Goal: Task Accomplishment & Management: Complete application form

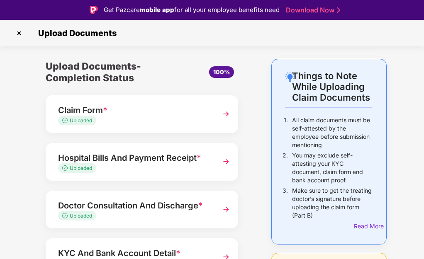
click at [17, 30] on img at bounding box center [18, 33] width 13 height 13
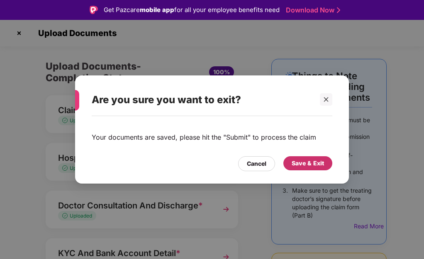
click at [292, 164] on div "Save & Exit" at bounding box center [308, 163] width 32 height 9
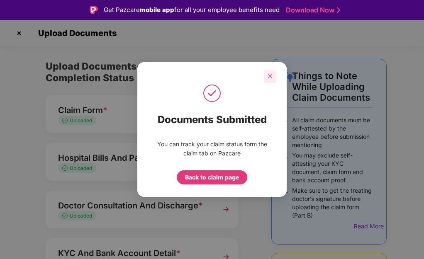
click at [274, 75] on div at bounding box center [270, 77] width 12 height 12
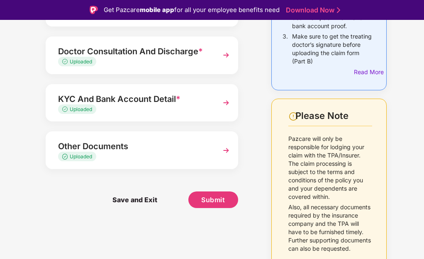
scroll to position [20, 0]
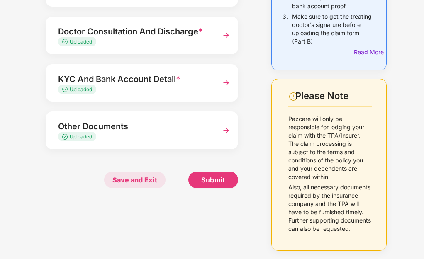
click at [137, 183] on span "Save and Exit" at bounding box center [134, 180] width 61 height 17
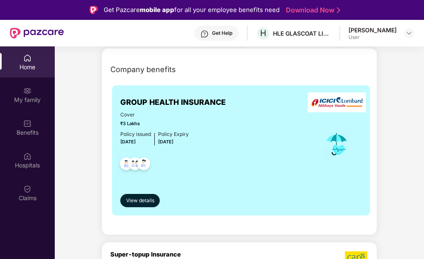
scroll to position [154, 0]
